Goal: Task Accomplishment & Management: Use online tool/utility

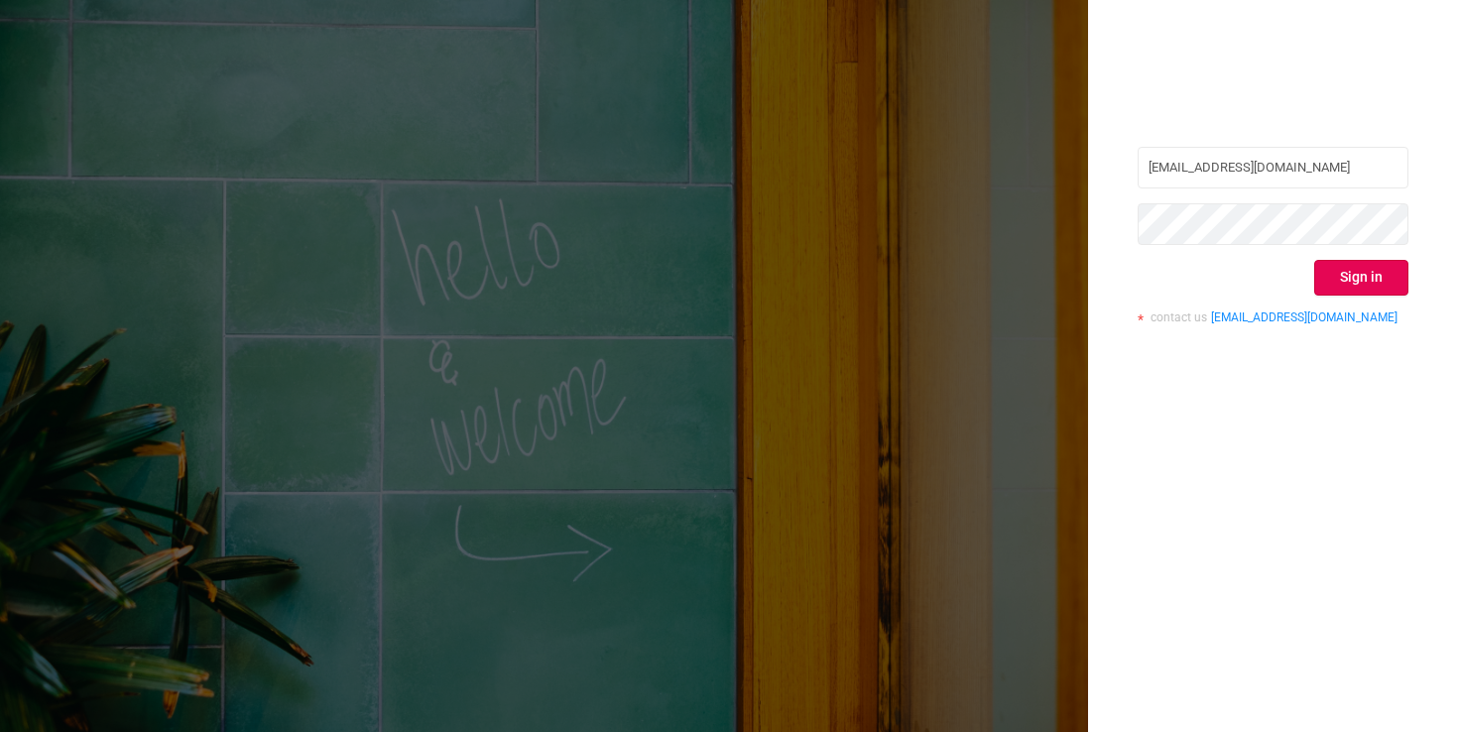
click at [1333, 255] on div "[EMAIL_ADDRESS][DOMAIN_NAME] Sign in contact us [EMAIL_ADDRESS][DOMAIN_NAME]" at bounding box center [1273, 243] width 271 height 192
click at [1333, 262] on button "Sign in" at bounding box center [1362, 278] width 94 height 36
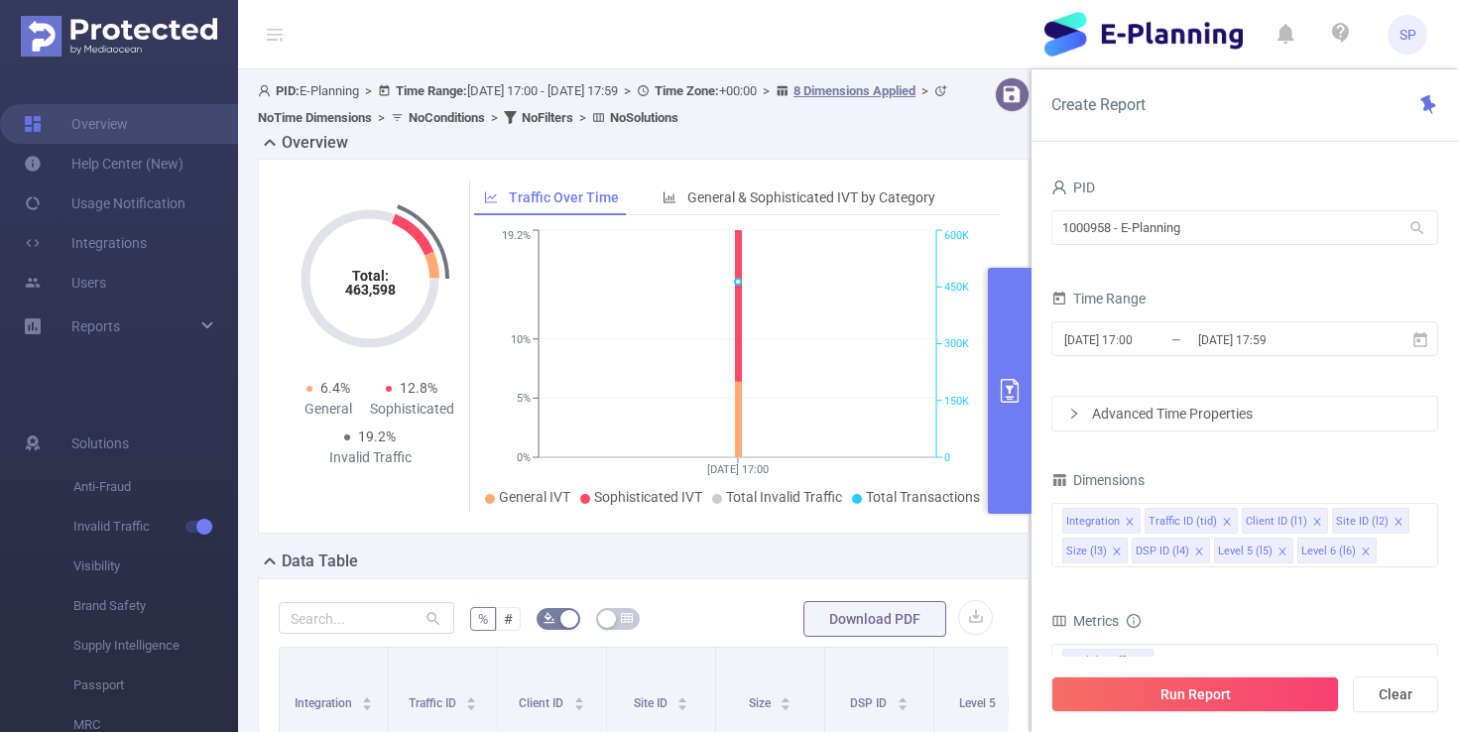
click at [1165, 467] on div "Dimensions" at bounding box center [1245, 482] width 387 height 33
click at [1132, 345] on input "[DATE] 17:00" at bounding box center [1143, 339] width 161 height 27
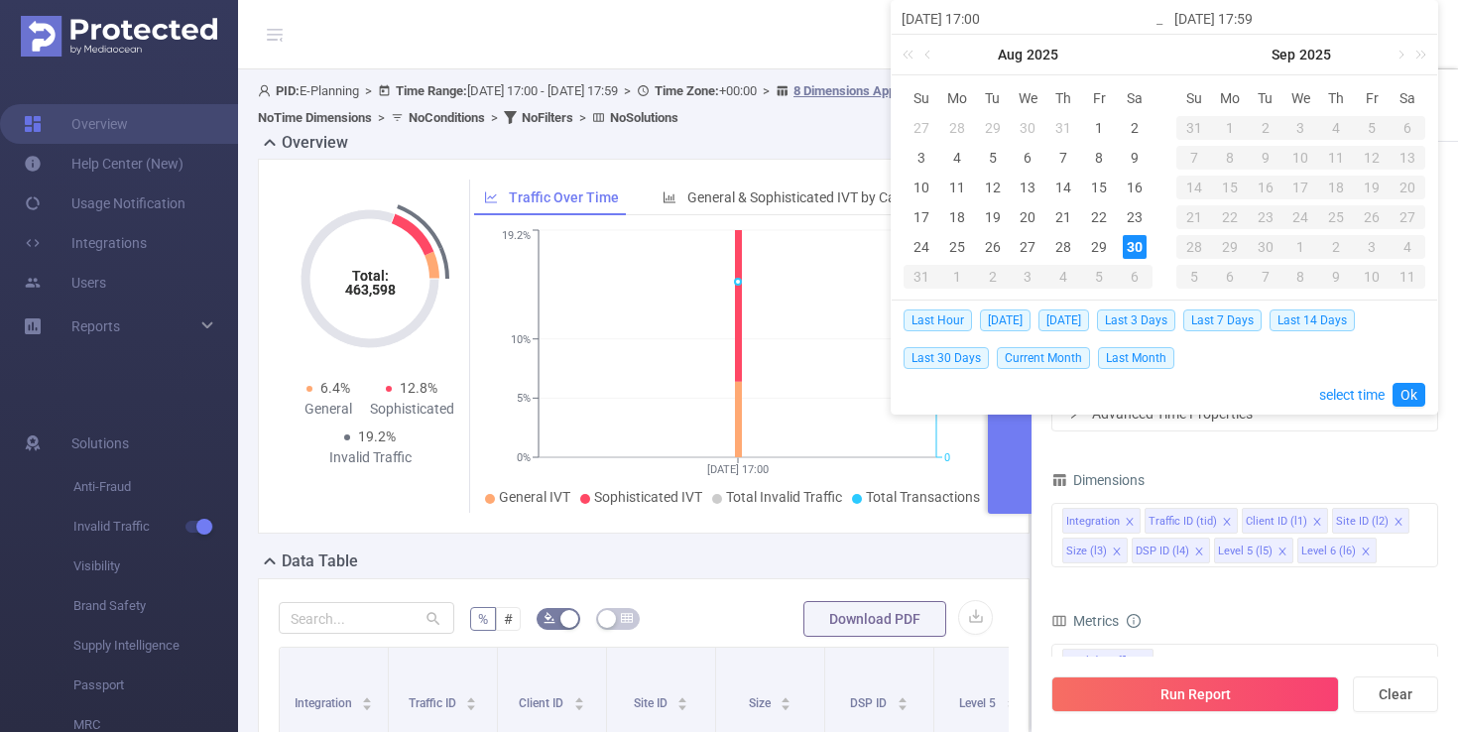
click at [1126, 246] on div "30" at bounding box center [1135, 247] width 24 height 24
click at [1007, 323] on span "[DATE]" at bounding box center [1005, 321] width 51 height 22
type input "[DATE] 00:00"
type input "[DATE] 23:59"
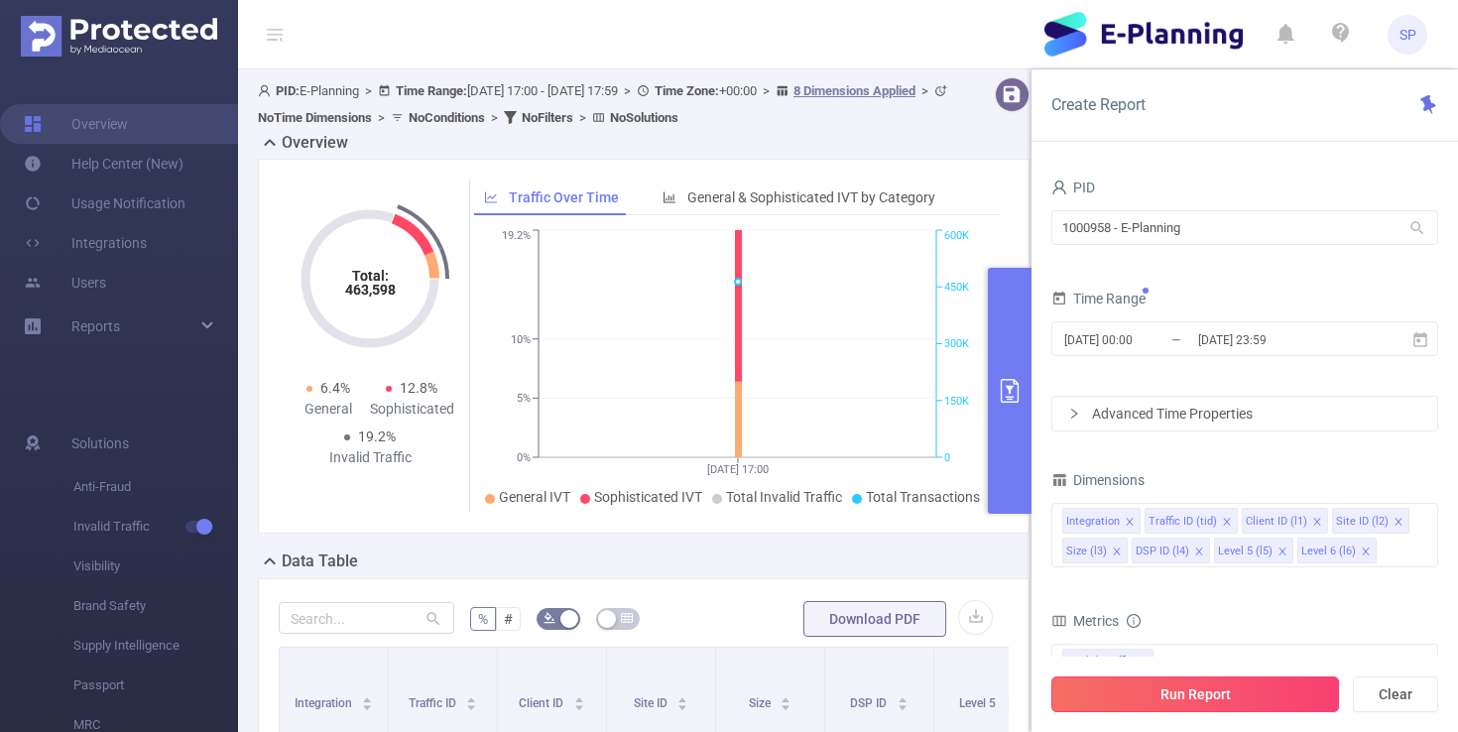
click at [1173, 689] on button "Run Report" at bounding box center [1196, 695] width 288 height 36
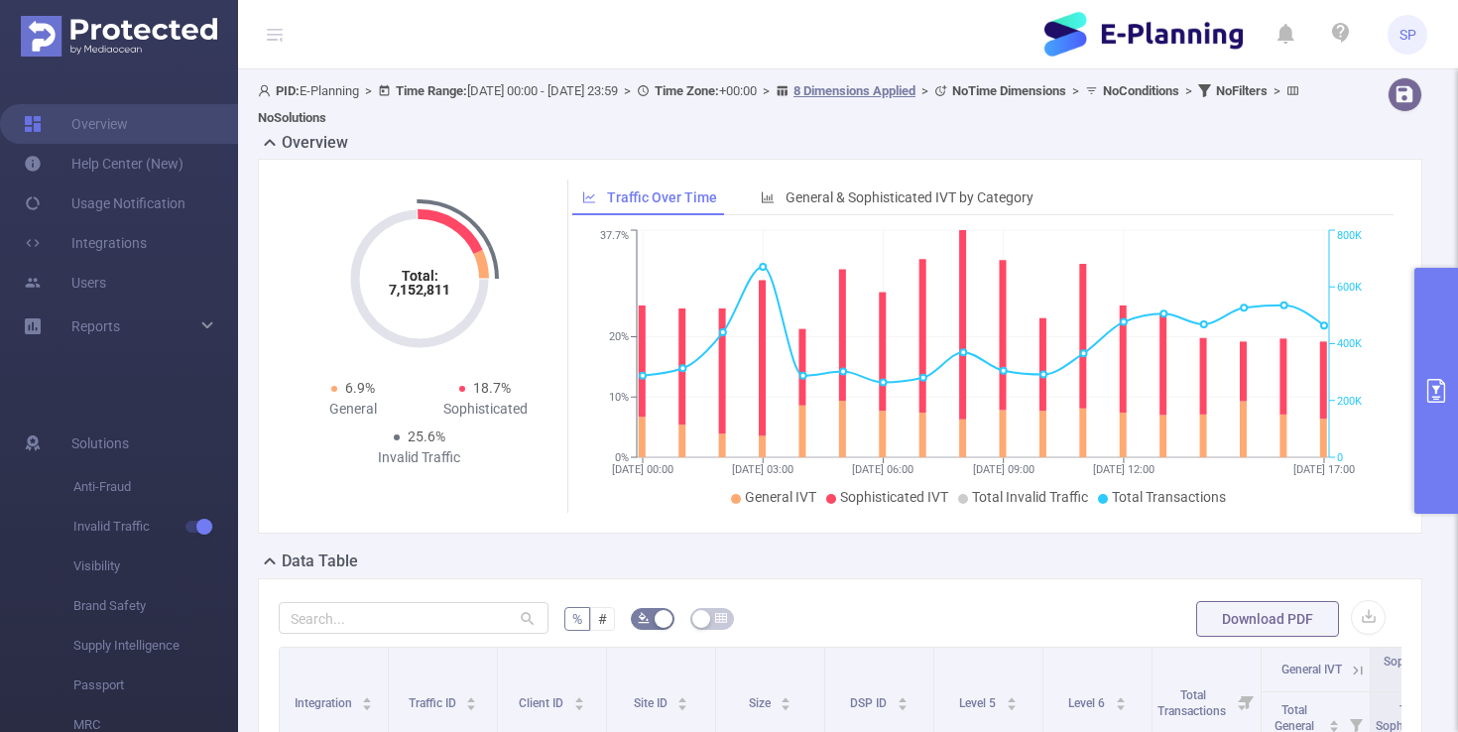
click at [1430, 312] on button "primary" at bounding box center [1437, 391] width 44 height 246
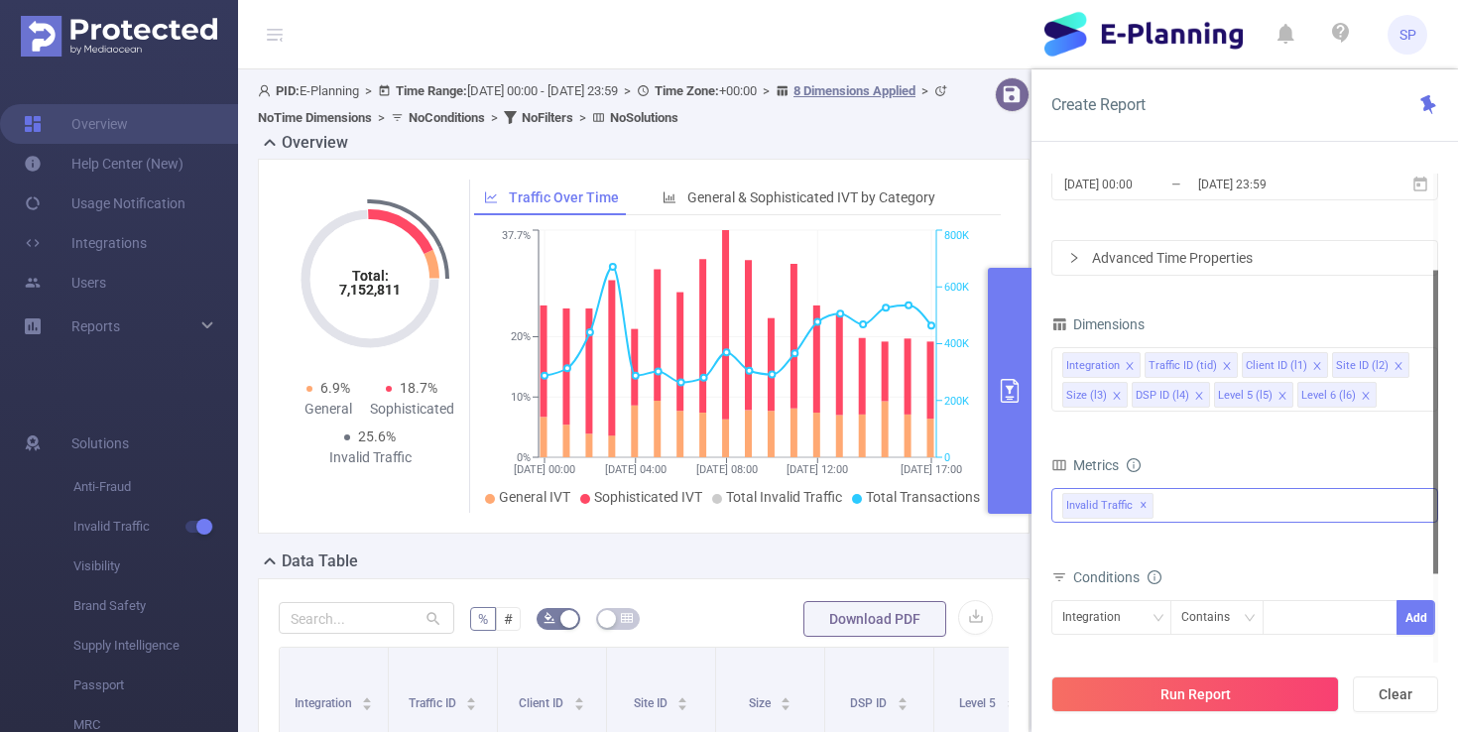
click at [1208, 510] on div "Invalid Traffic ✕" at bounding box center [1245, 505] width 387 height 35
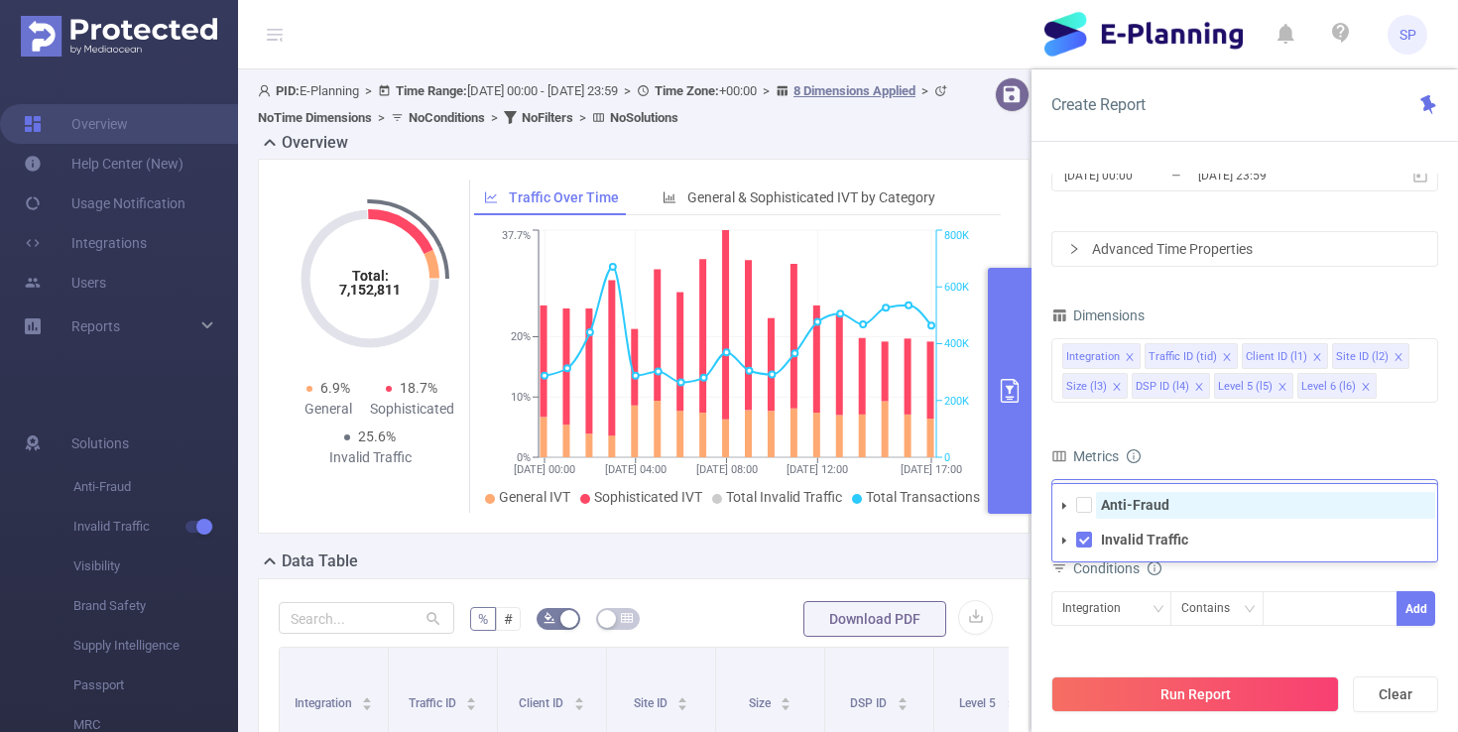
click at [1124, 515] on span "Anti-Fraud" at bounding box center [1265, 505] width 339 height 27
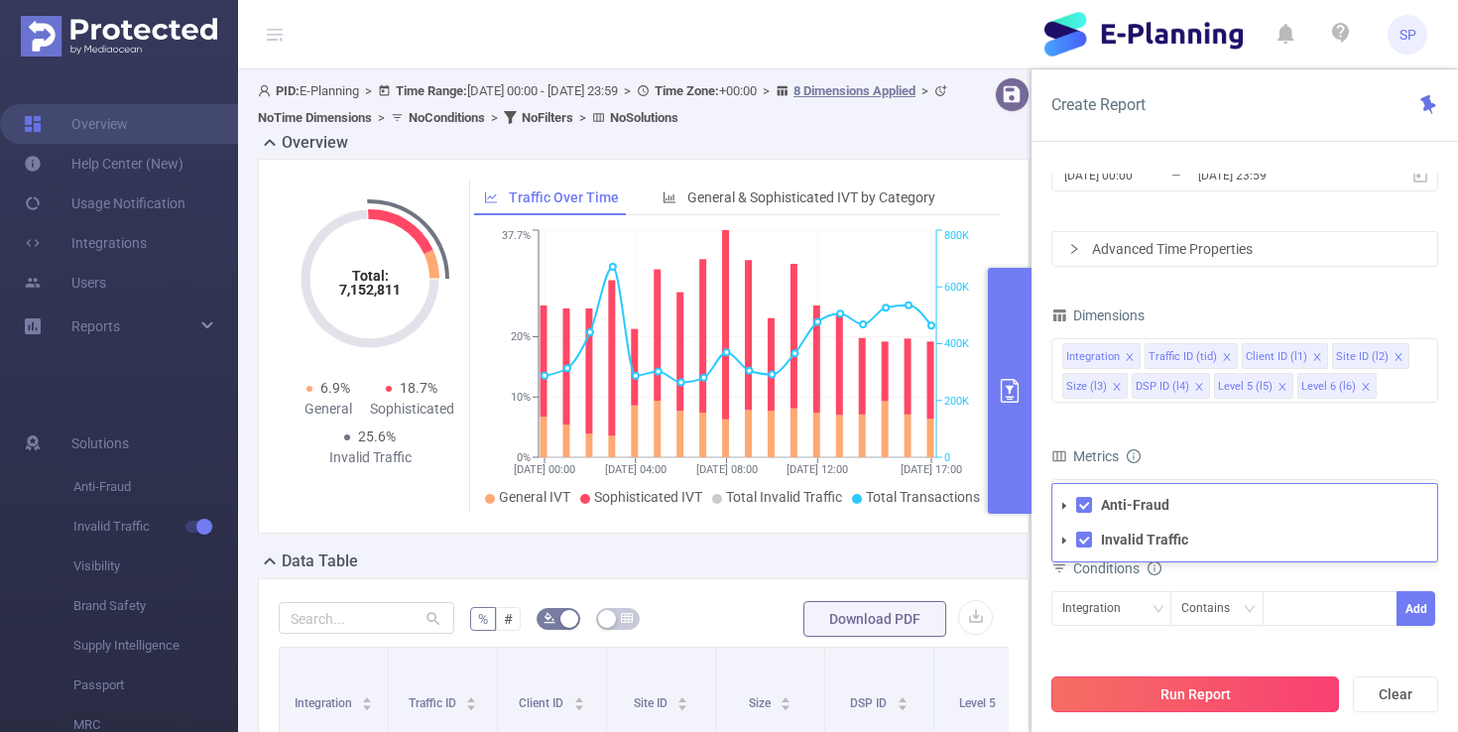
click at [1174, 686] on button "Run Report" at bounding box center [1196, 695] width 288 height 36
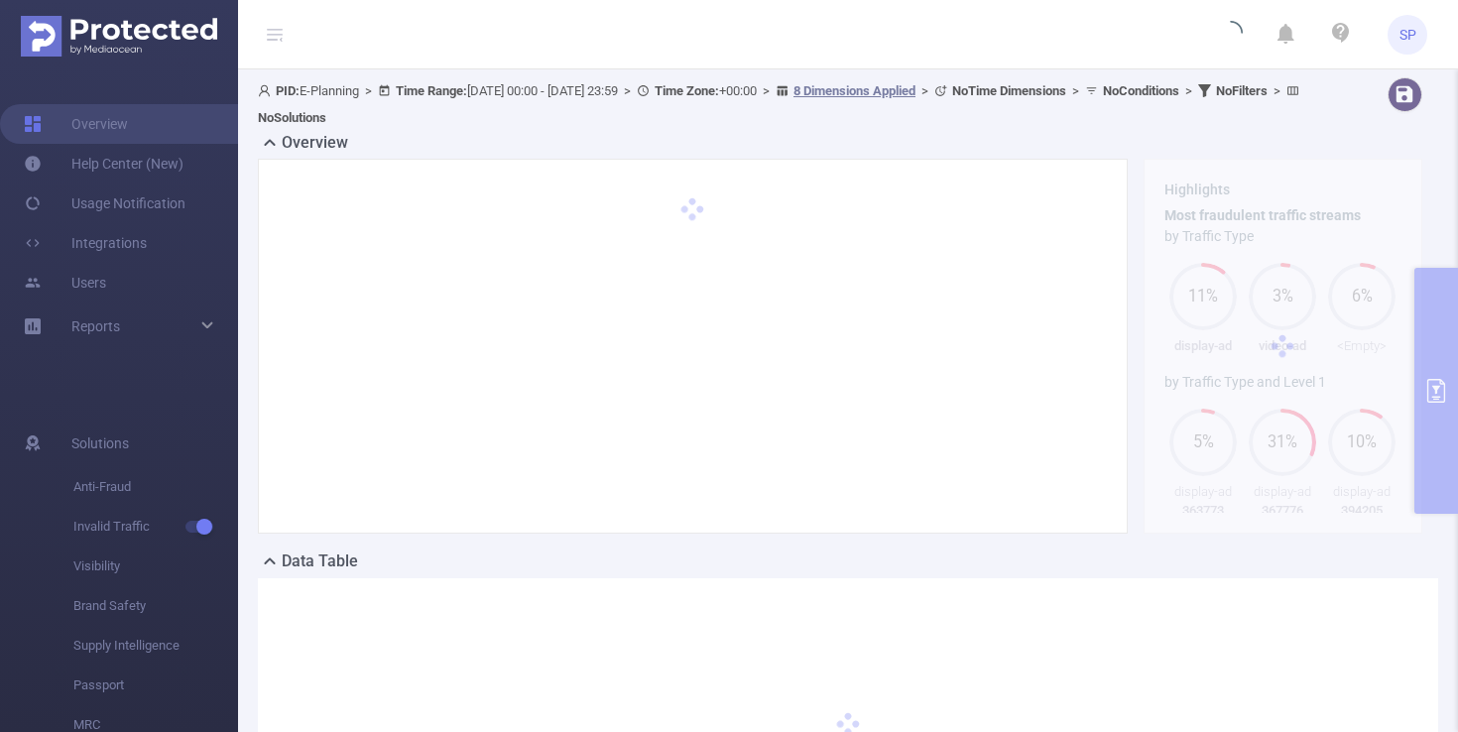
click at [1045, 146] on div "Overview" at bounding box center [848, 145] width 1181 height 28
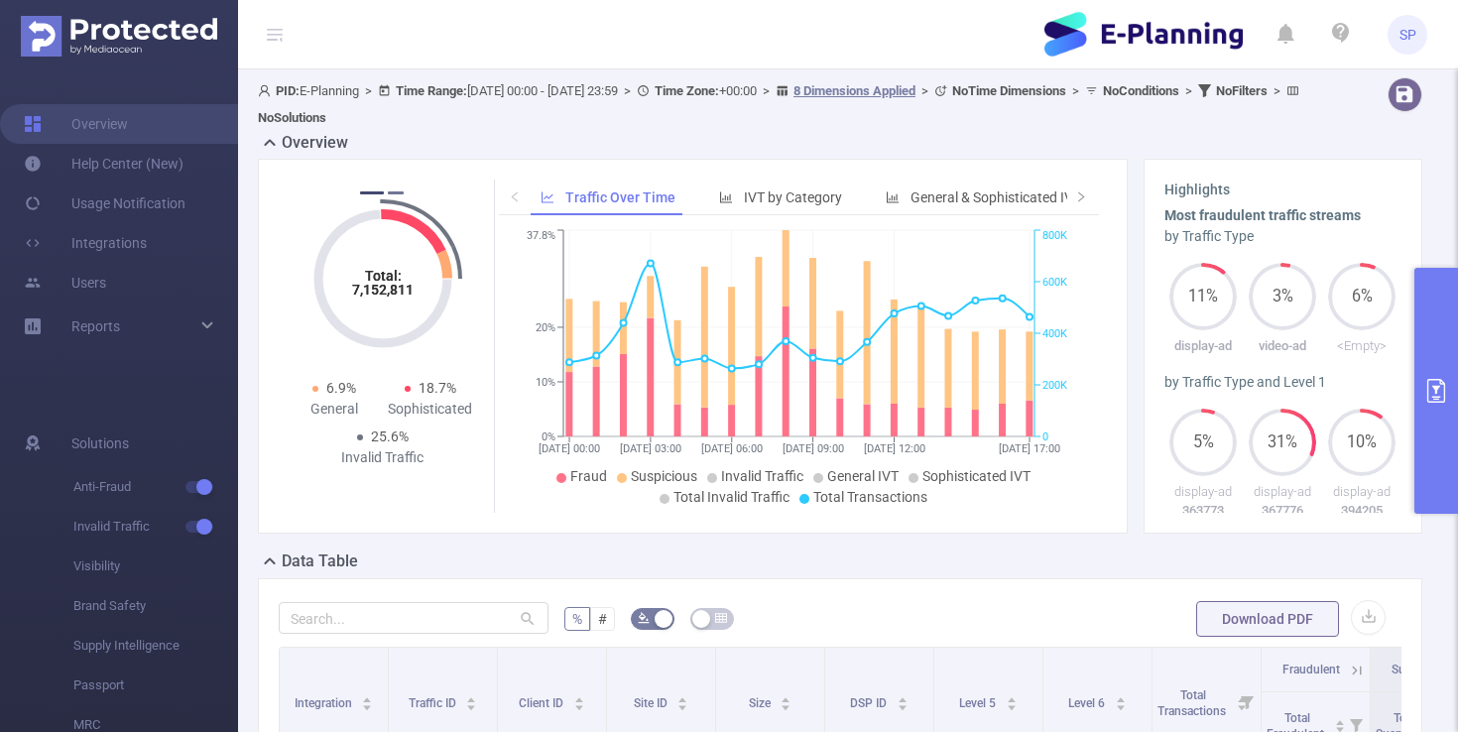
click at [399, 192] on button "2" at bounding box center [396, 192] width 16 height 3
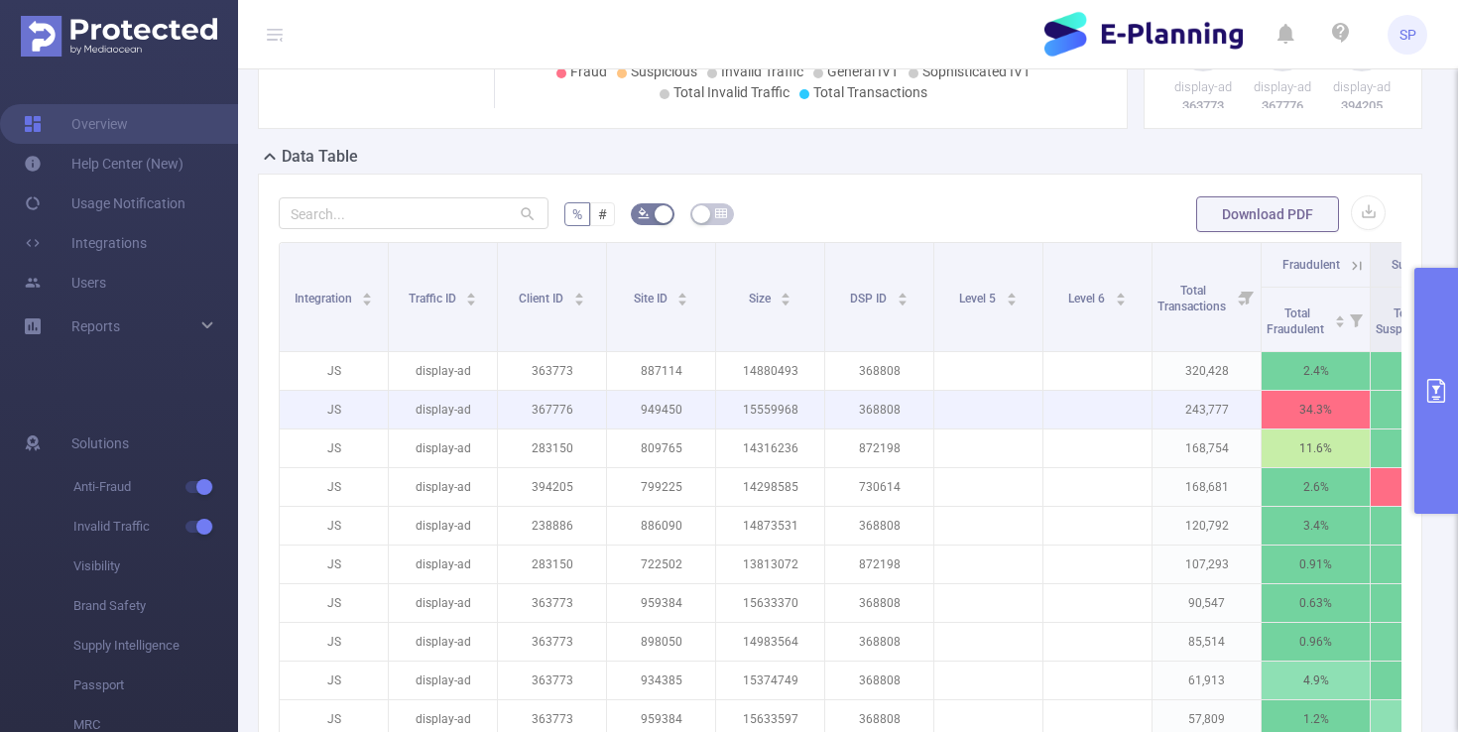
scroll to position [407, 0]
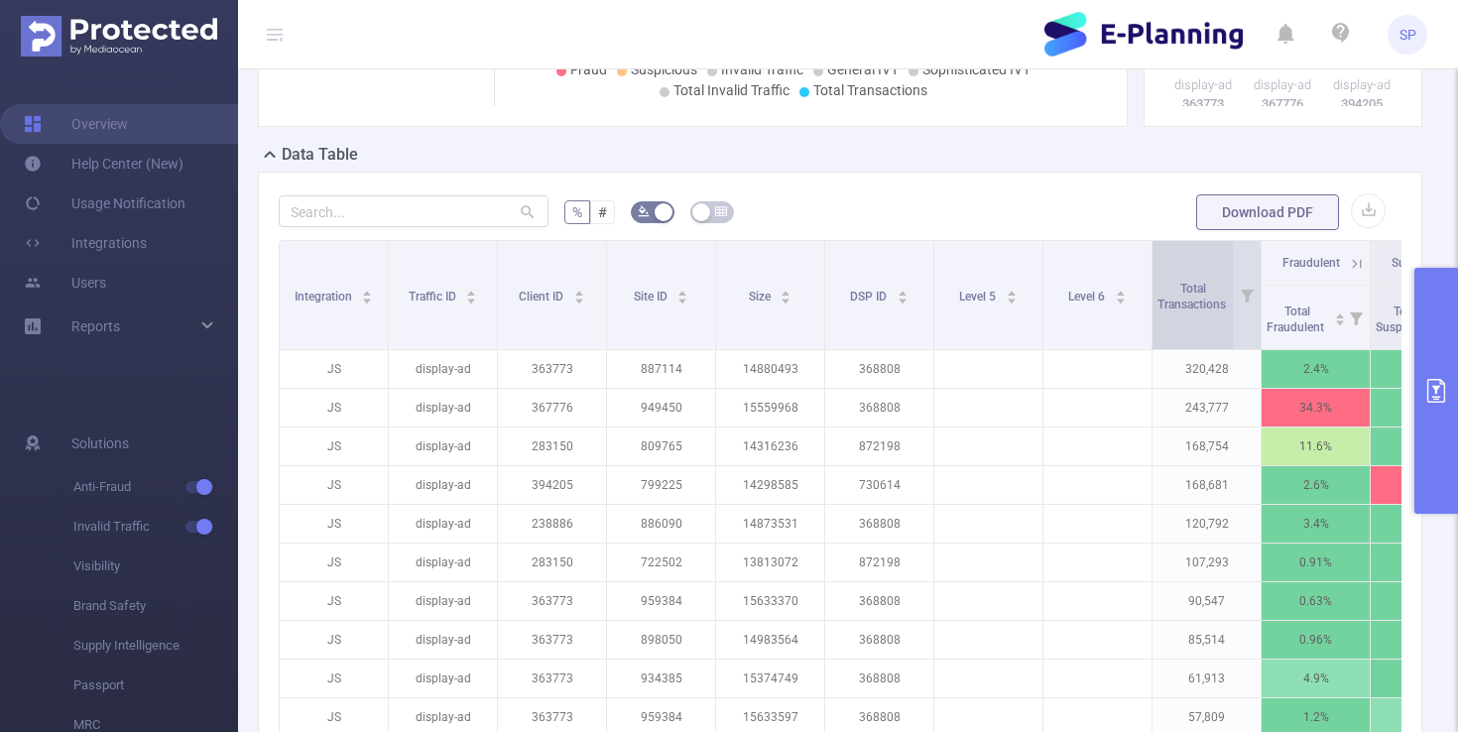
click at [1195, 311] on span "Total Transactions" at bounding box center [1193, 297] width 71 height 30
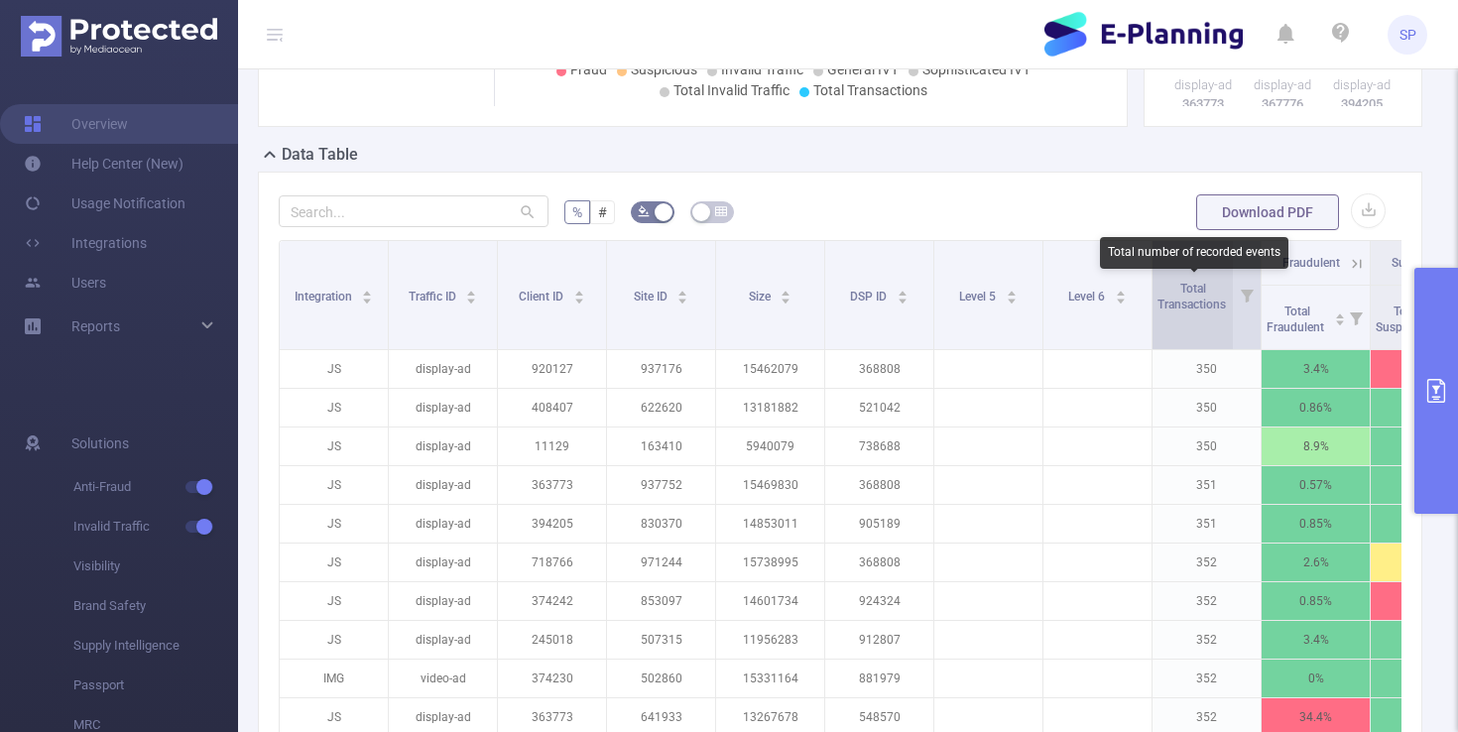
click at [1195, 311] on span "Total Transactions" at bounding box center [1193, 297] width 71 height 30
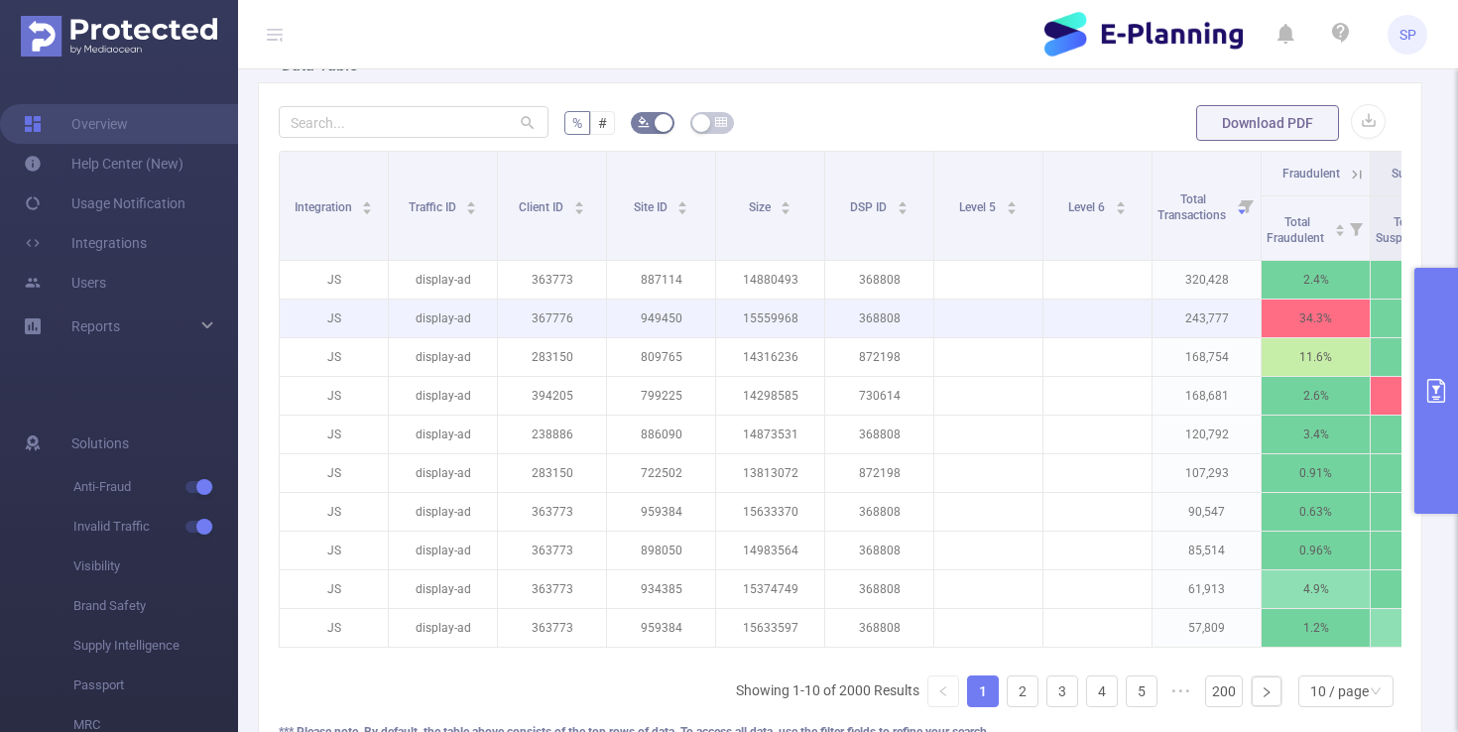
scroll to position [497, 0]
click at [625, 315] on p "949450" at bounding box center [661, 318] width 108 height 38
copy p "949450"
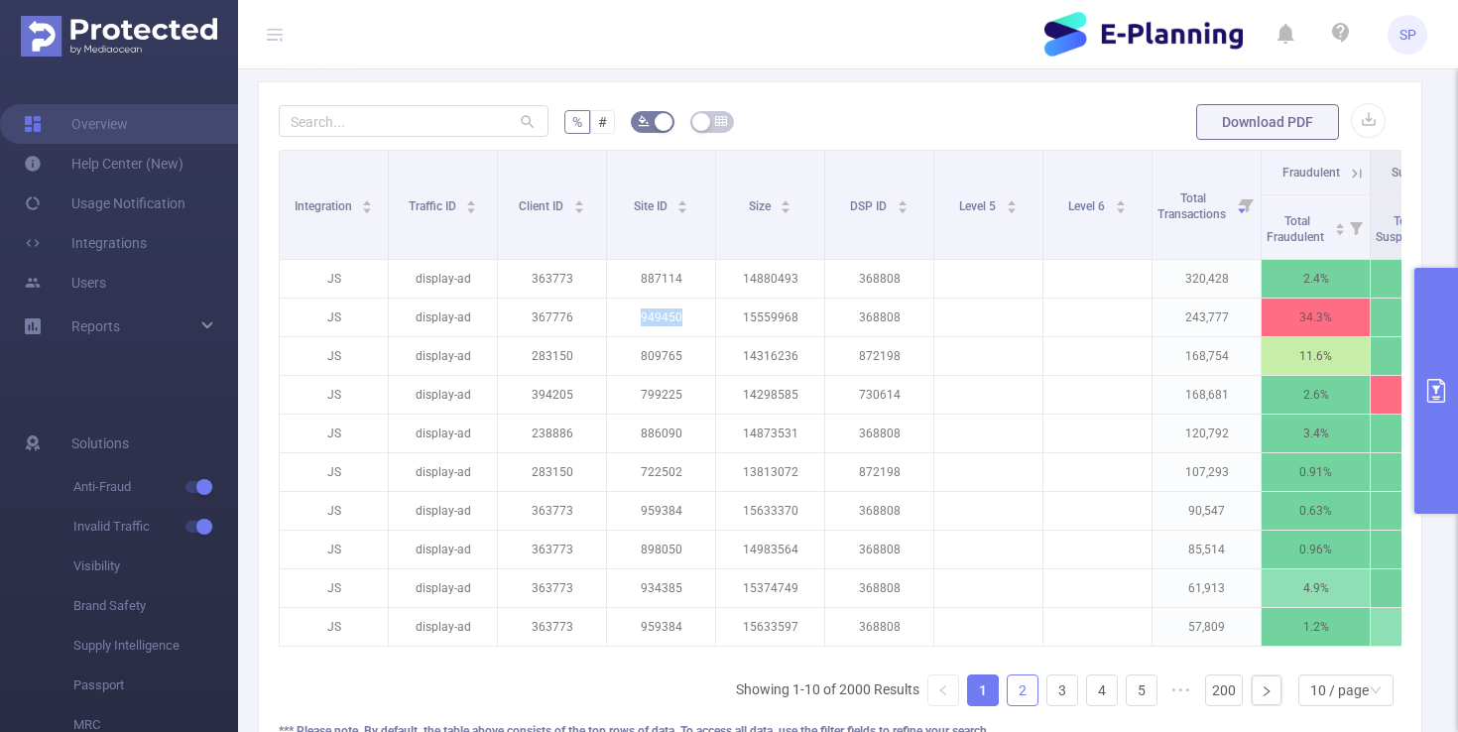
click at [1025, 691] on link "2" at bounding box center [1023, 691] width 30 height 30
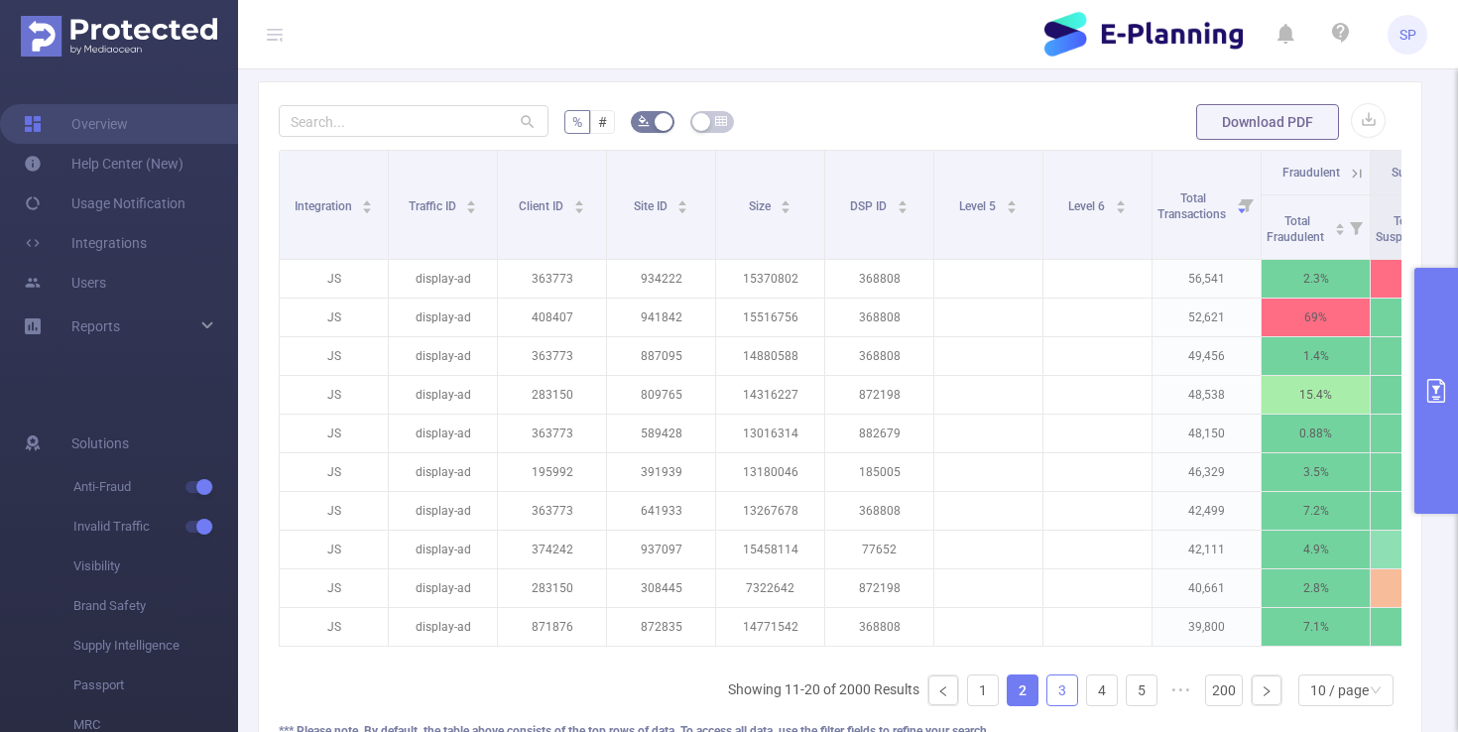
click at [1069, 689] on link "3" at bounding box center [1063, 691] width 30 height 30
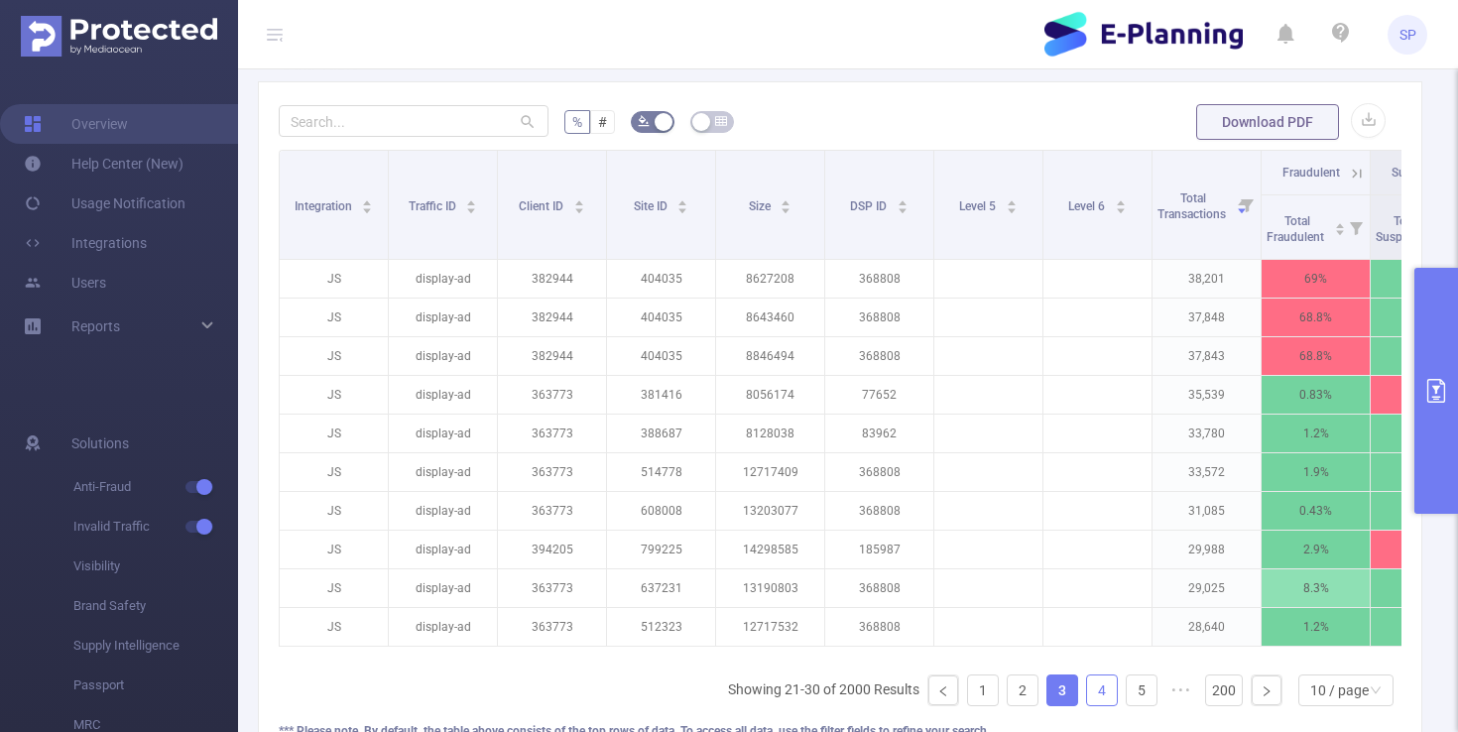
click at [1087, 687] on li "4" at bounding box center [1102, 691] width 32 height 32
